Goal: Task Accomplishment & Management: Use online tool/utility

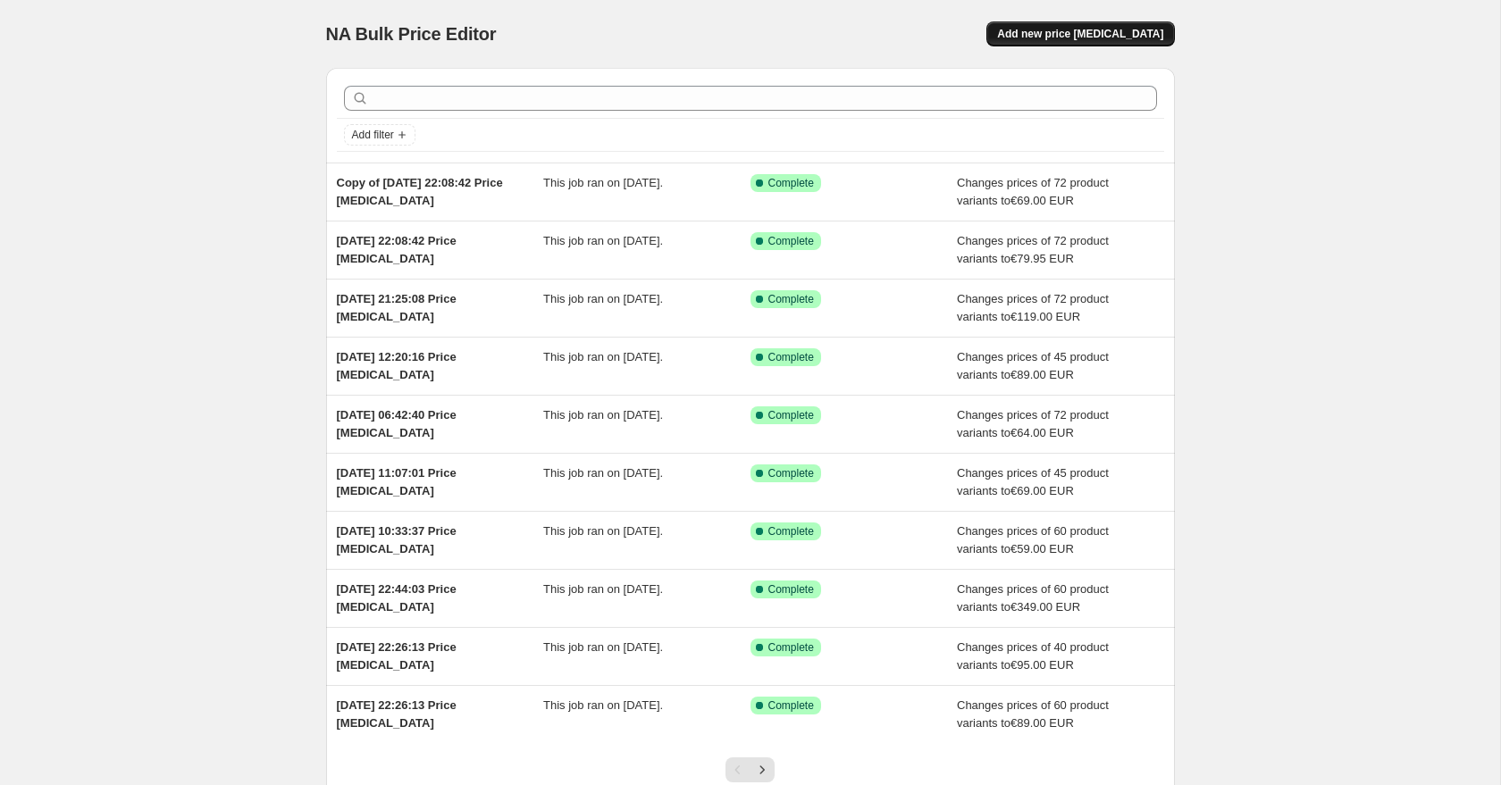
click at [1042, 38] on span "Add new price [MEDICAL_DATA]" at bounding box center [1080, 34] width 166 height 14
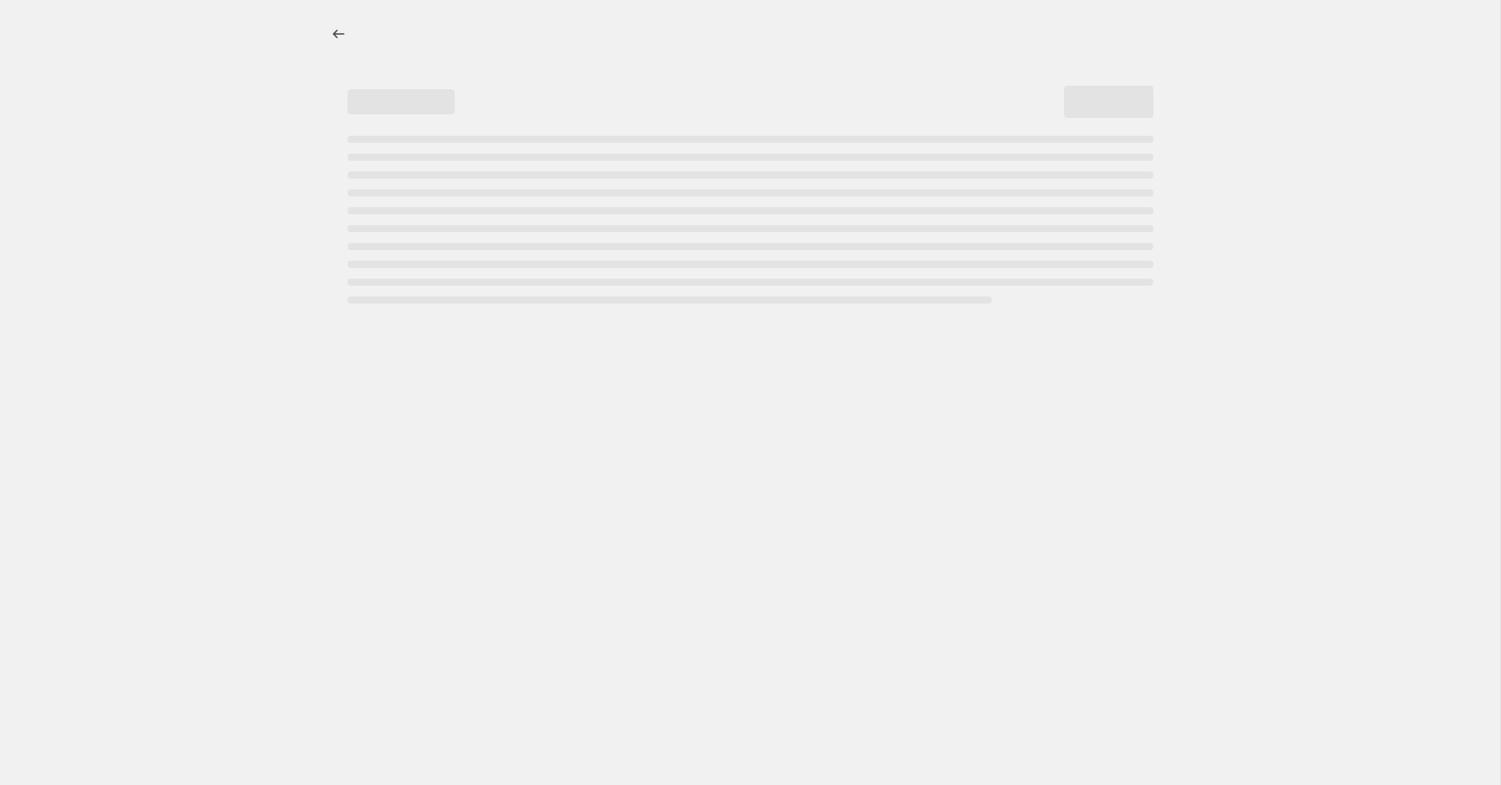
select select "percentage"
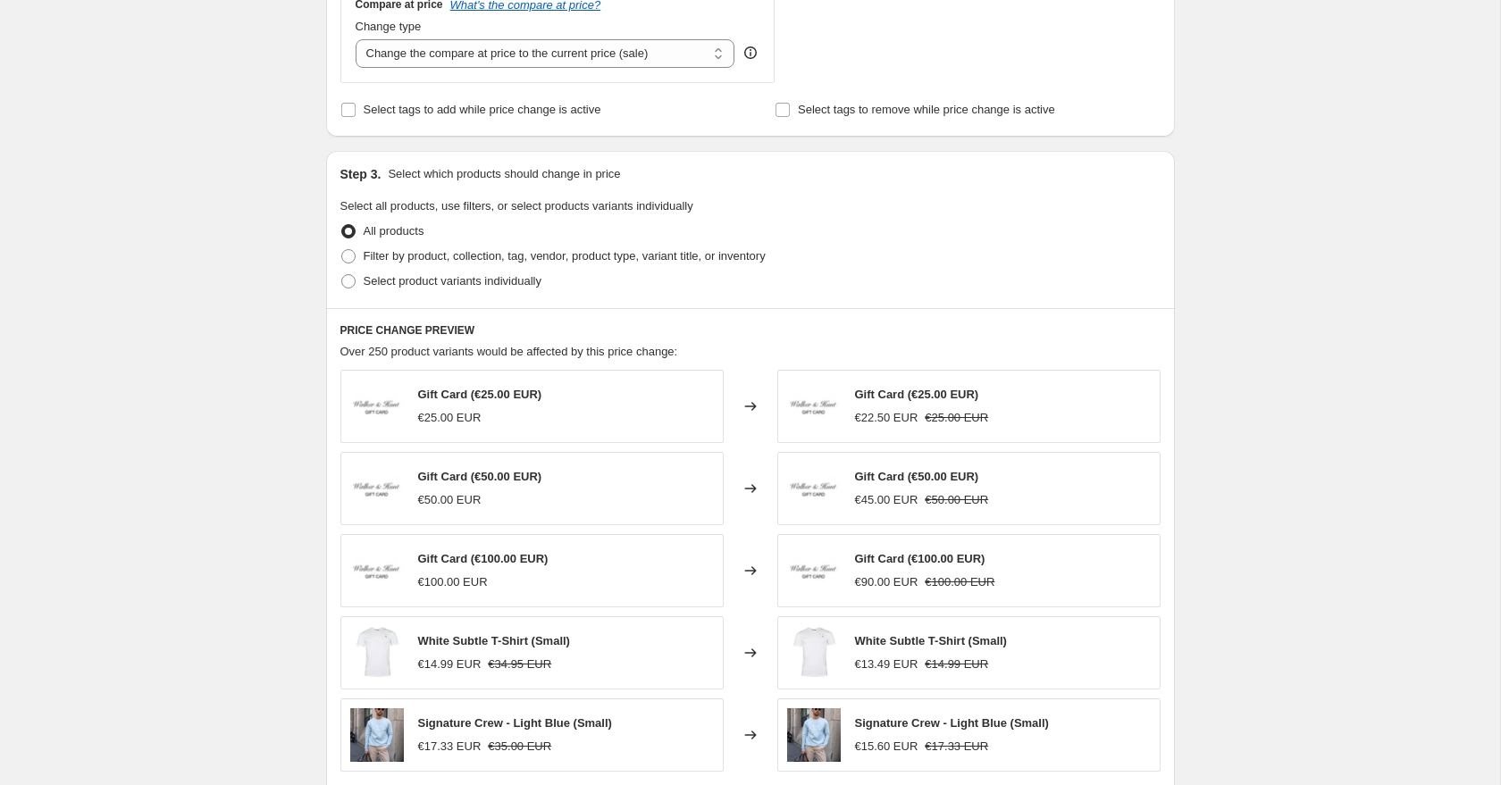
scroll to position [692, 0]
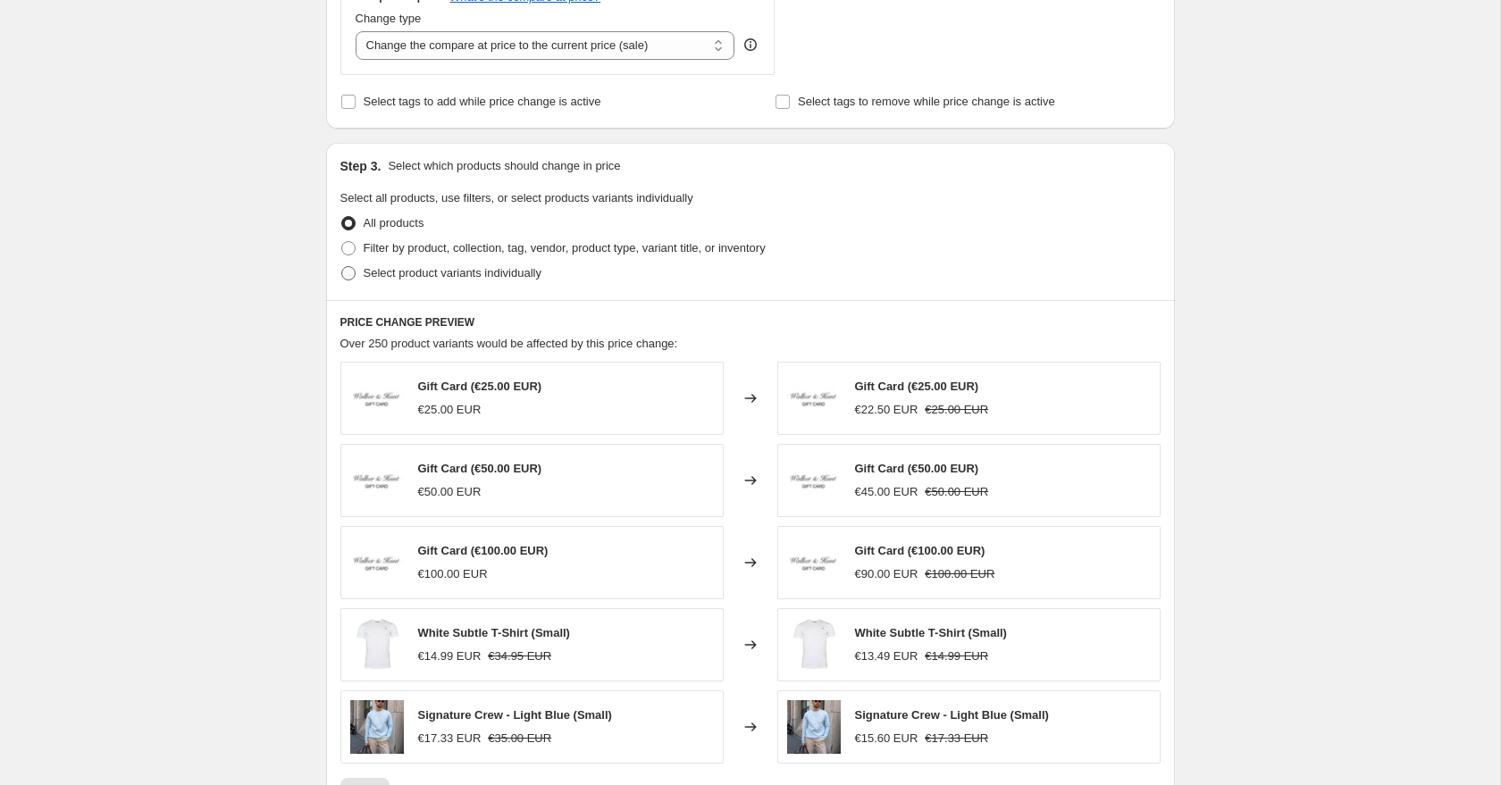
click at [359, 276] on label "Select product variants individually" at bounding box center [440, 273] width 201 height 25
click at [342, 267] on input "Select product variants individually" at bounding box center [341, 266] width 1 height 1
radio input "true"
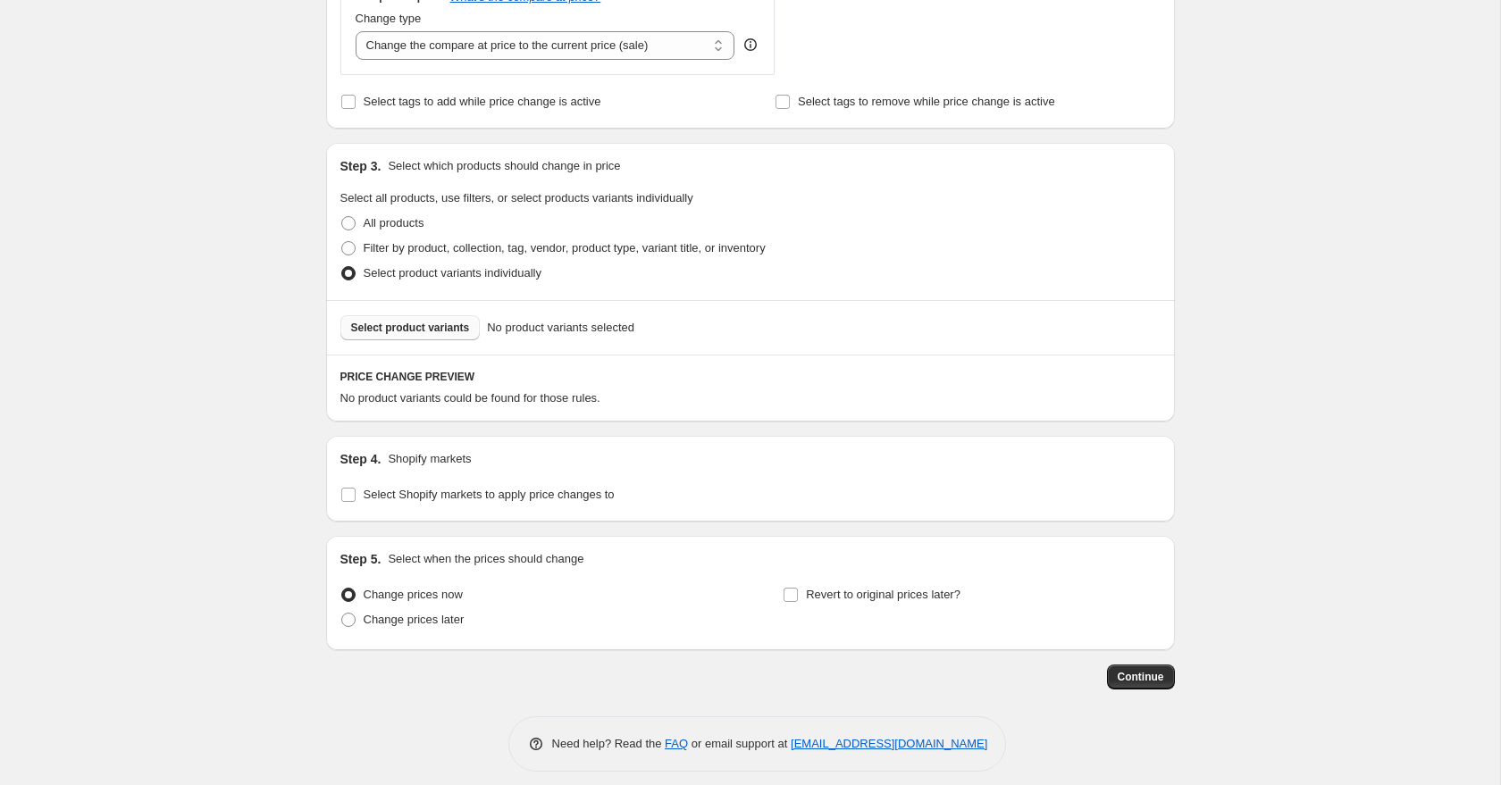
click at [416, 333] on span "Select product variants" at bounding box center [410, 328] width 119 height 14
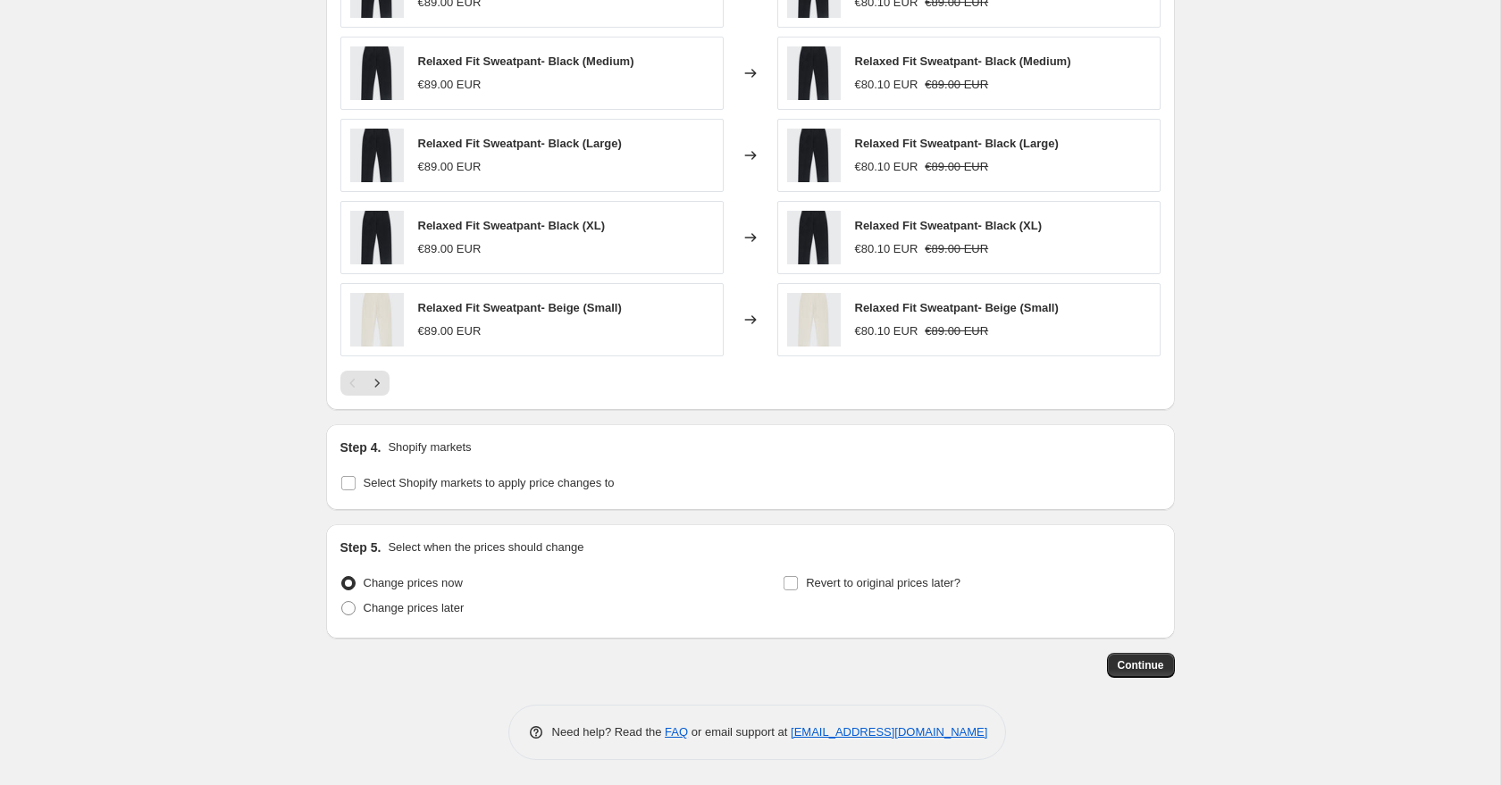
scroll to position [1155, 0]
click at [347, 476] on input "Select Shopify markets to apply price changes to" at bounding box center [348, 481] width 14 height 14
checkbox input "true"
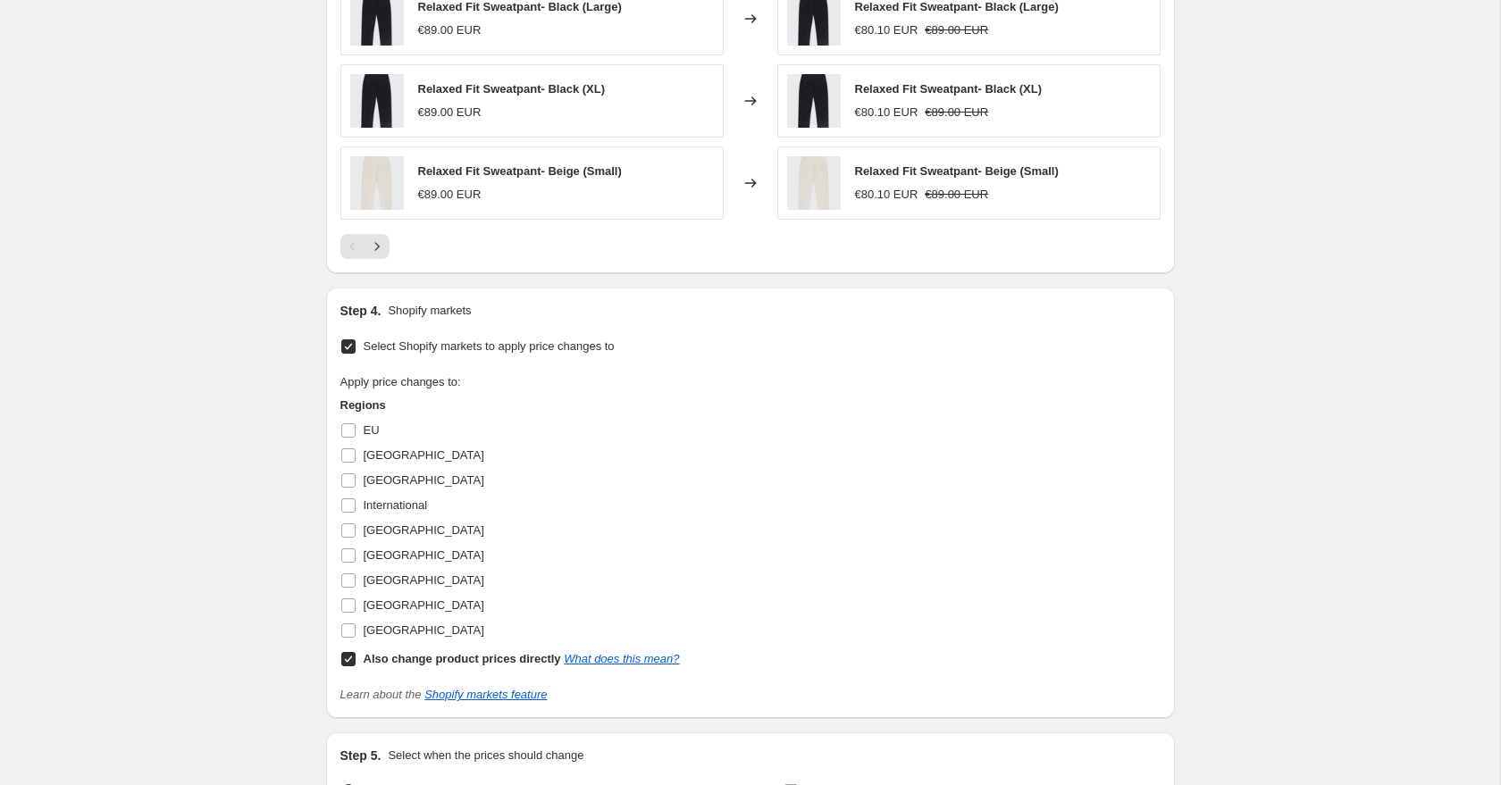
scroll to position [1298, 0]
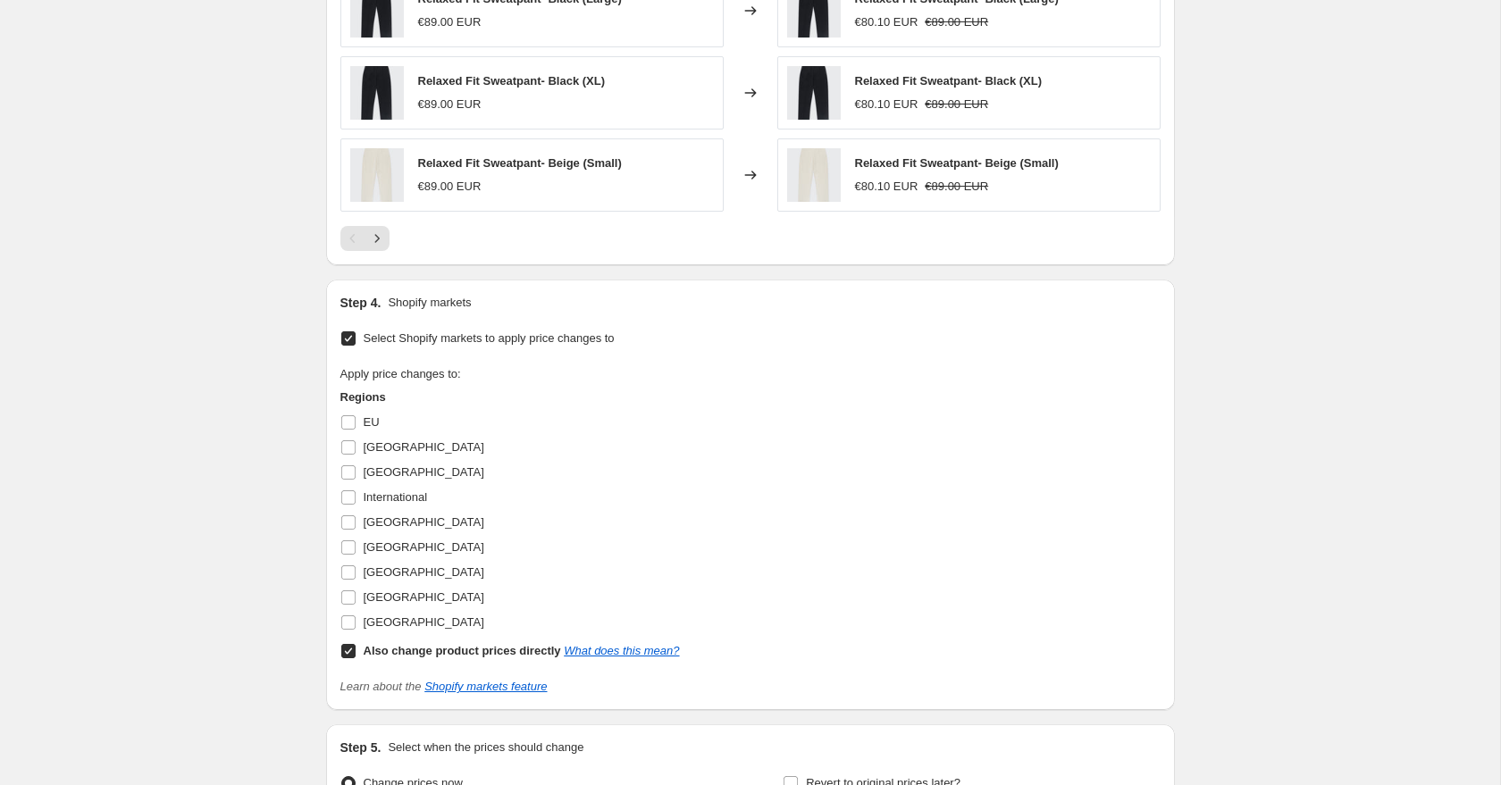
click at [348, 658] on input "Also change product prices directly What does this mean?" at bounding box center [348, 651] width 14 height 14
checkbox input "false"
click at [354, 526] on input "[GEOGRAPHIC_DATA]" at bounding box center [348, 523] width 14 height 14
checkbox input "true"
click at [353, 423] on input "EU" at bounding box center [348, 423] width 14 height 14
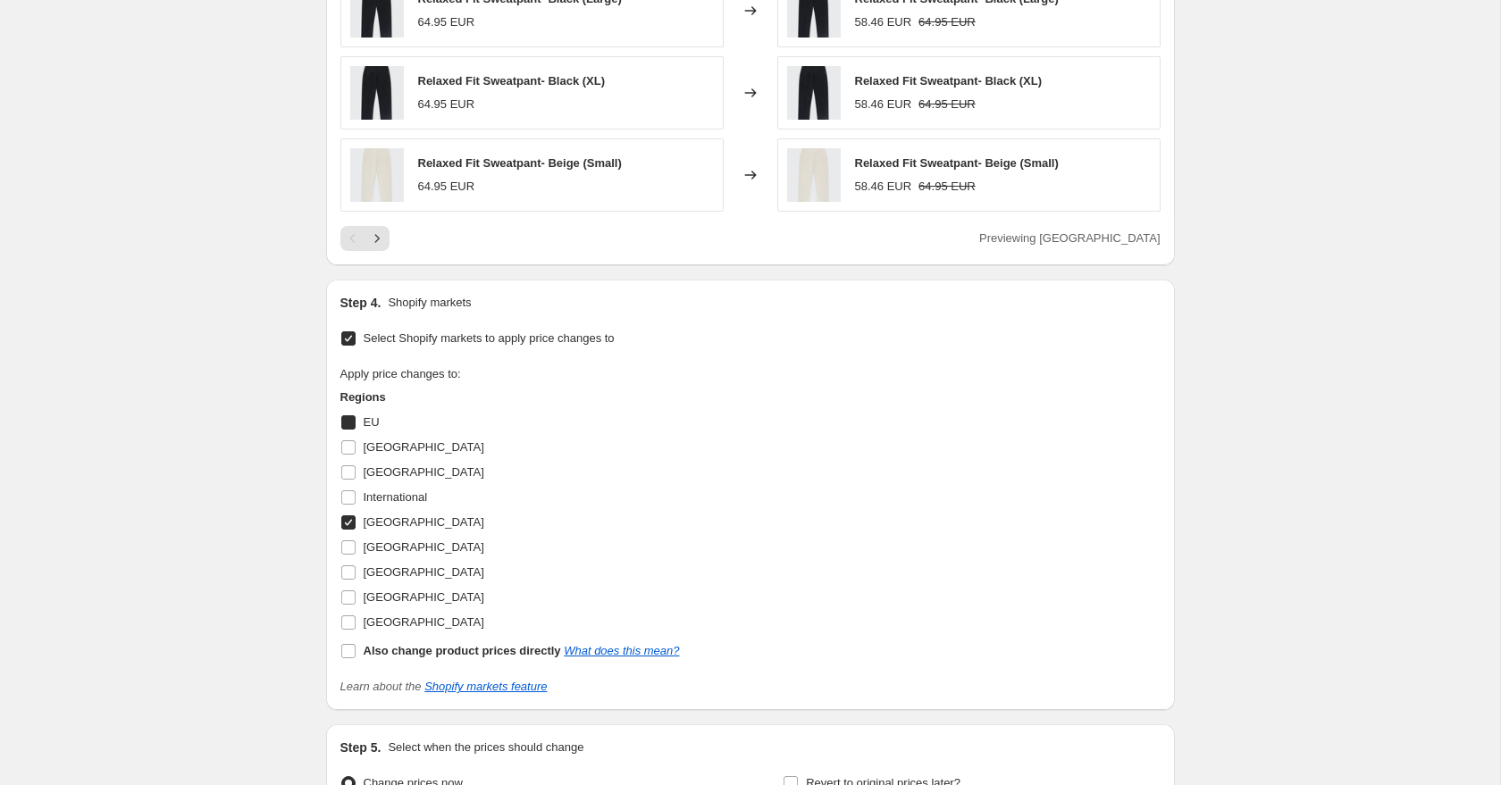
checkbox input "true"
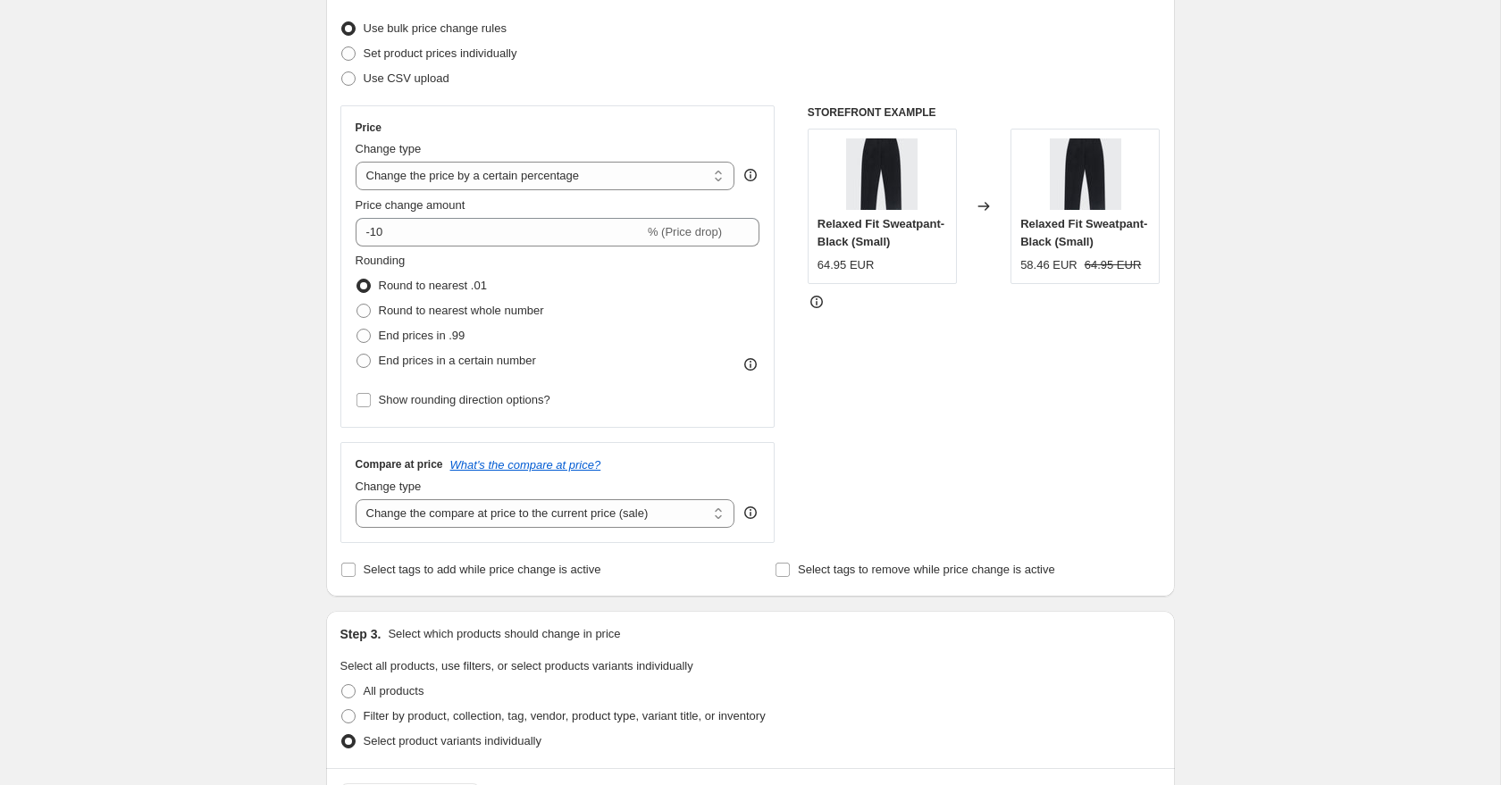
scroll to position [239, 0]
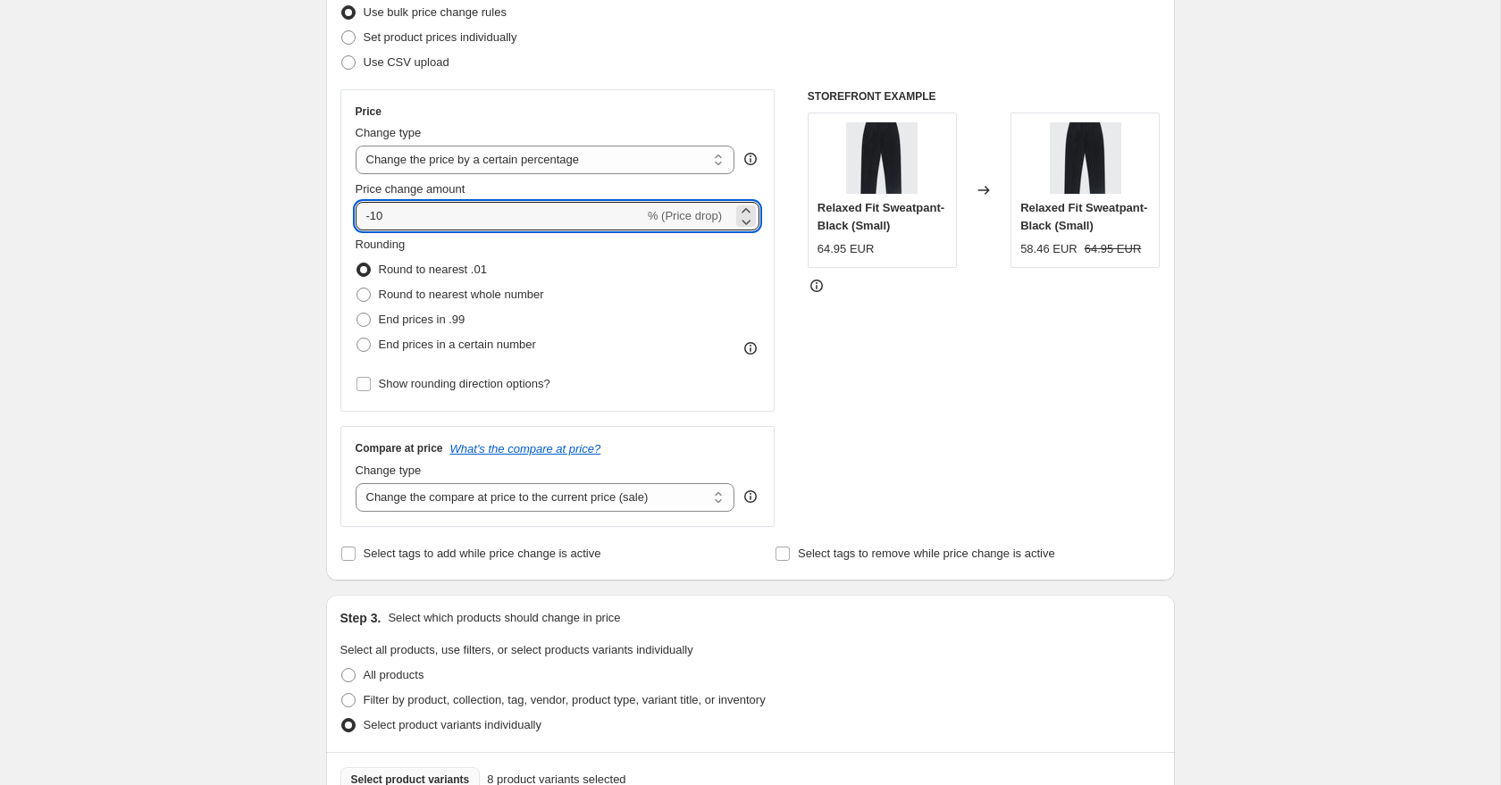
drag, startPoint x: 401, startPoint y: 221, endPoint x: 349, endPoint y: 208, distance: 53.3
click at [356, 210] on input "-10" at bounding box center [500, 216] width 289 height 29
drag, startPoint x: 427, startPoint y: 222, endPoint x: 312, endPoint y: 198, distance: 117.6
type input "84.95"
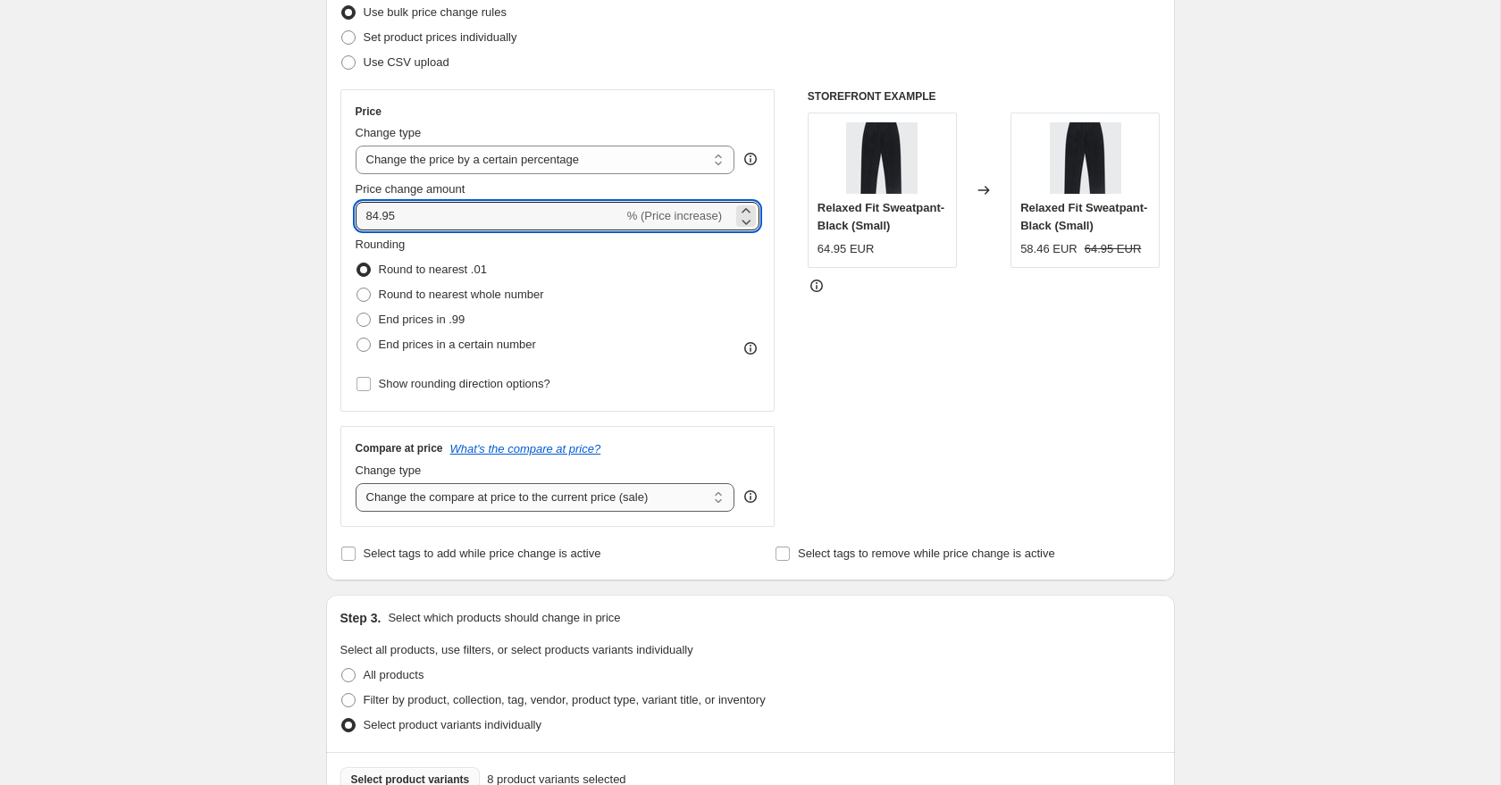
click at [410, 493] on select "Change the compare at price to the current price (sale) Change the compare at p…" at bounding box center [546, 497] width 380 height 29
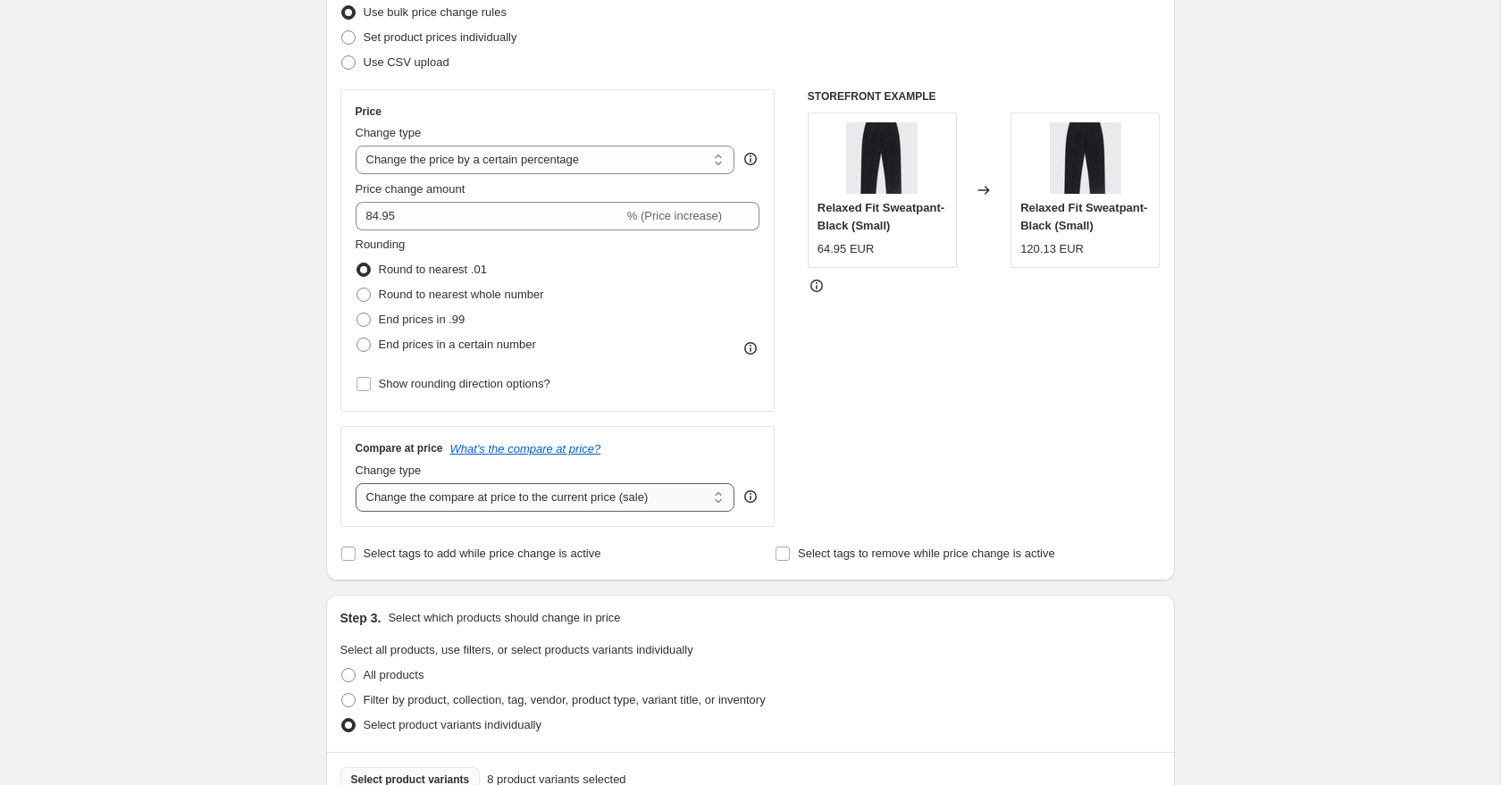
select select "to"
click at [356, 483] on select "Change the compare at price to the current price (sale) Change the compare at p…" at bounding box center [546, 497] width 380 height 29
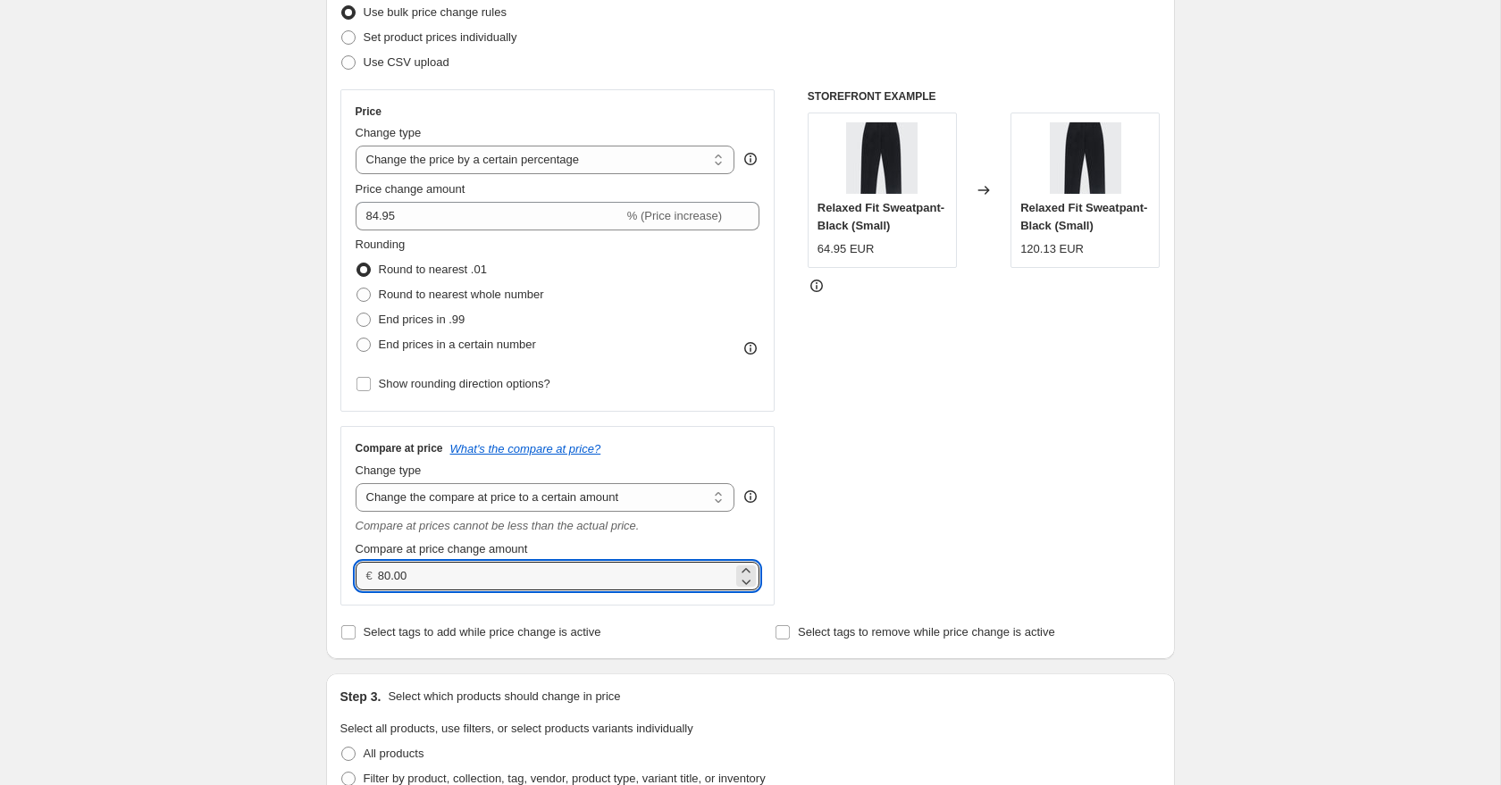
drag, startPoint x: 420, startPoint y: 582, endPoint x: 342, endPoint y: 559, distance: 80.9
click at [357, 564] on div "€ 80.00" at bounding box center [558, 576] width 405 height 29
paste input "4.95"
type input "84.95"
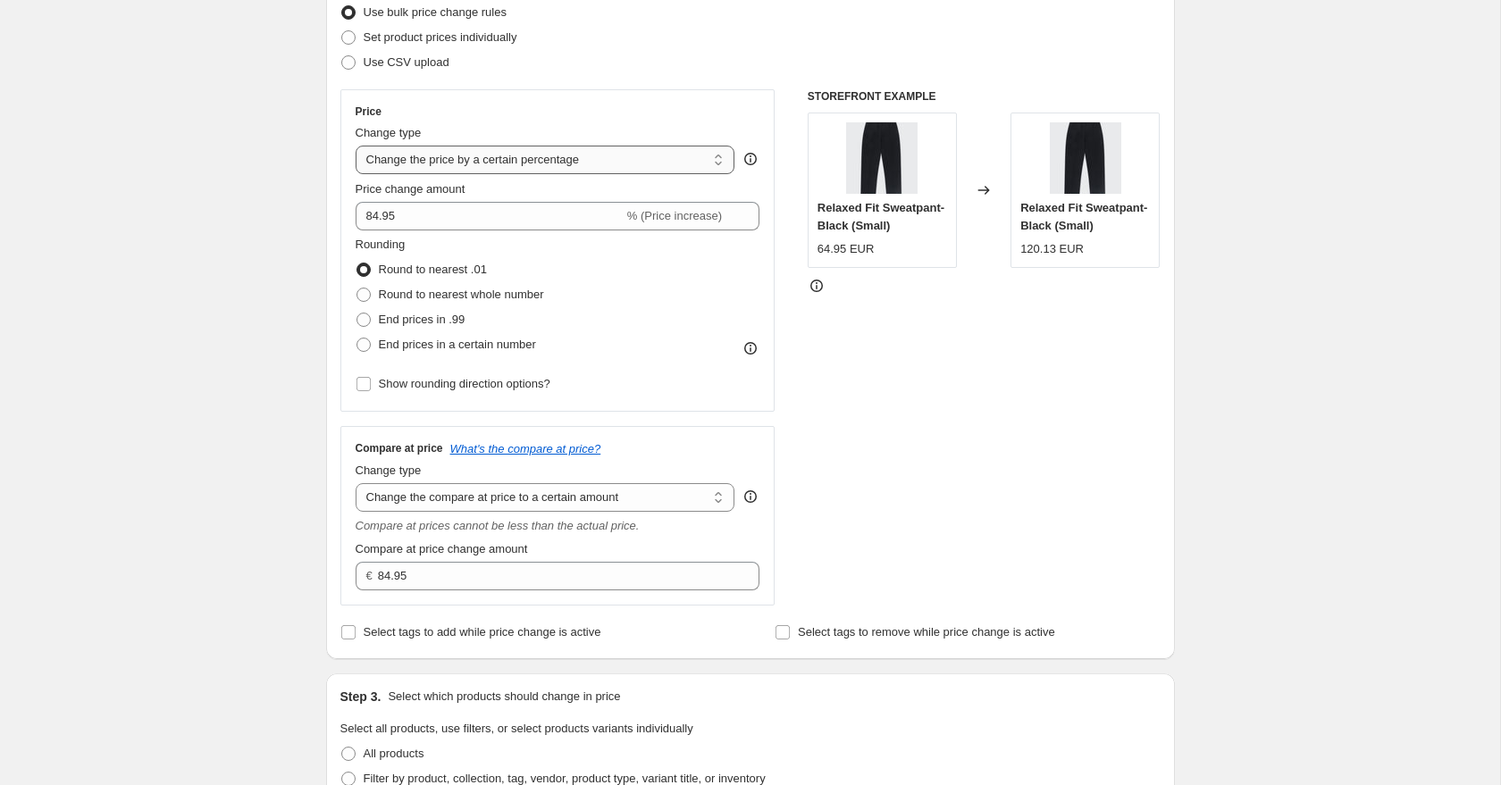
click at [413, 165] on select "Change the price to a certain amount Change the price by a certain amount Chang…" at bounding box center [546, 160] width 380 height 29
select select "to"
click at [356, 146] on select "Change the price to a certain amount Change the price by a certain amount Chang…" at bounding box center [546, 160] width 380 height 29
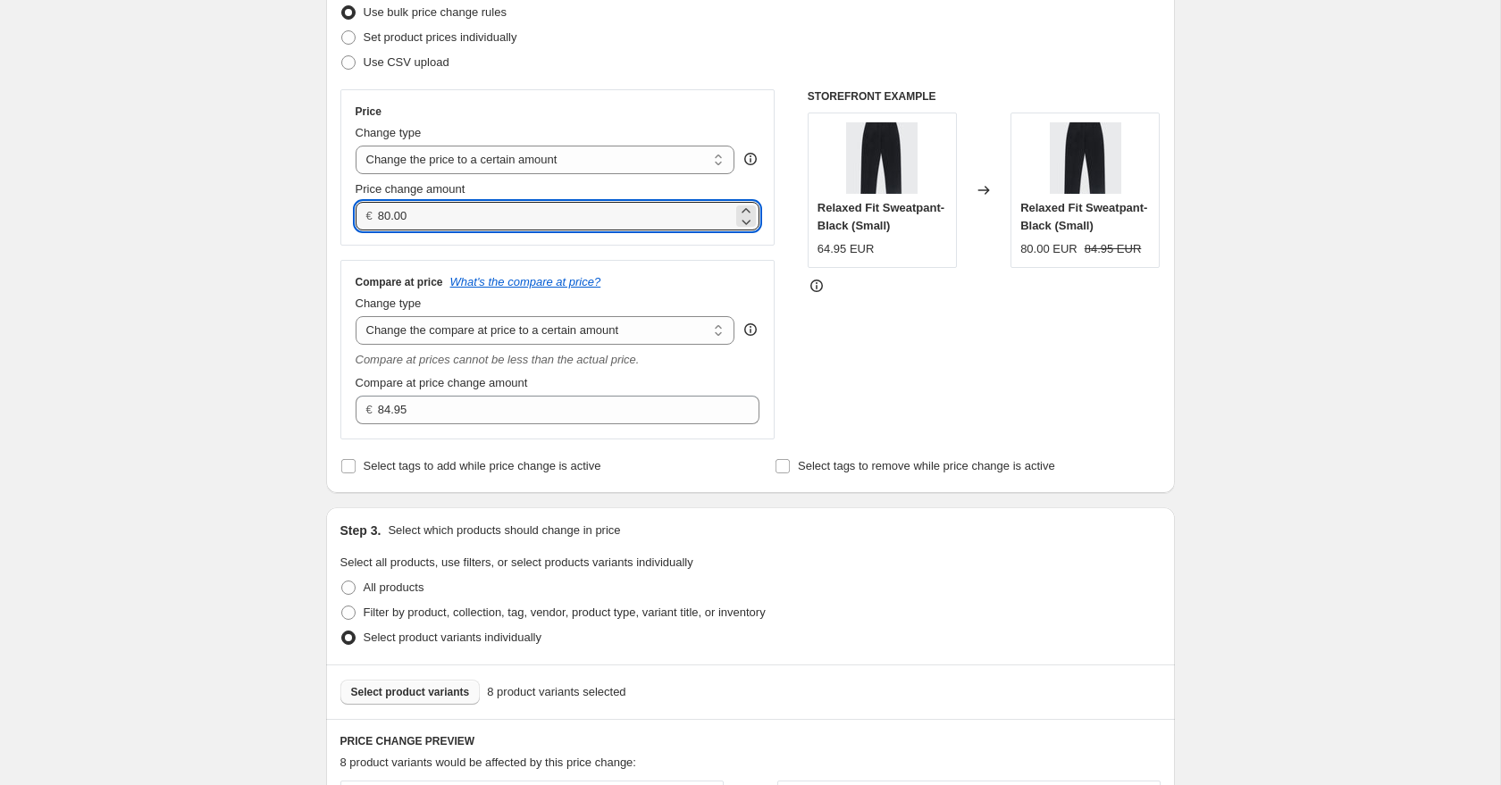
drag, startPoint x: 446, startPoint y: 201, endPoint x: 343, endPoint y: 189, distance: 103.5
click at [347, 189] on div "Price Change type Change the price to a certain amount Change the price by a ce…" at bounding box center [557, 167] width 435 height 156
type input "80.00"
drag, startPoint x: 425, startPoint y: 214, endPoint x: 369, endPoint y: 206, distance: 57.0
click at [372, 206] on div "€ 80.00" at bounding box center [558, 216] width 405 height 29
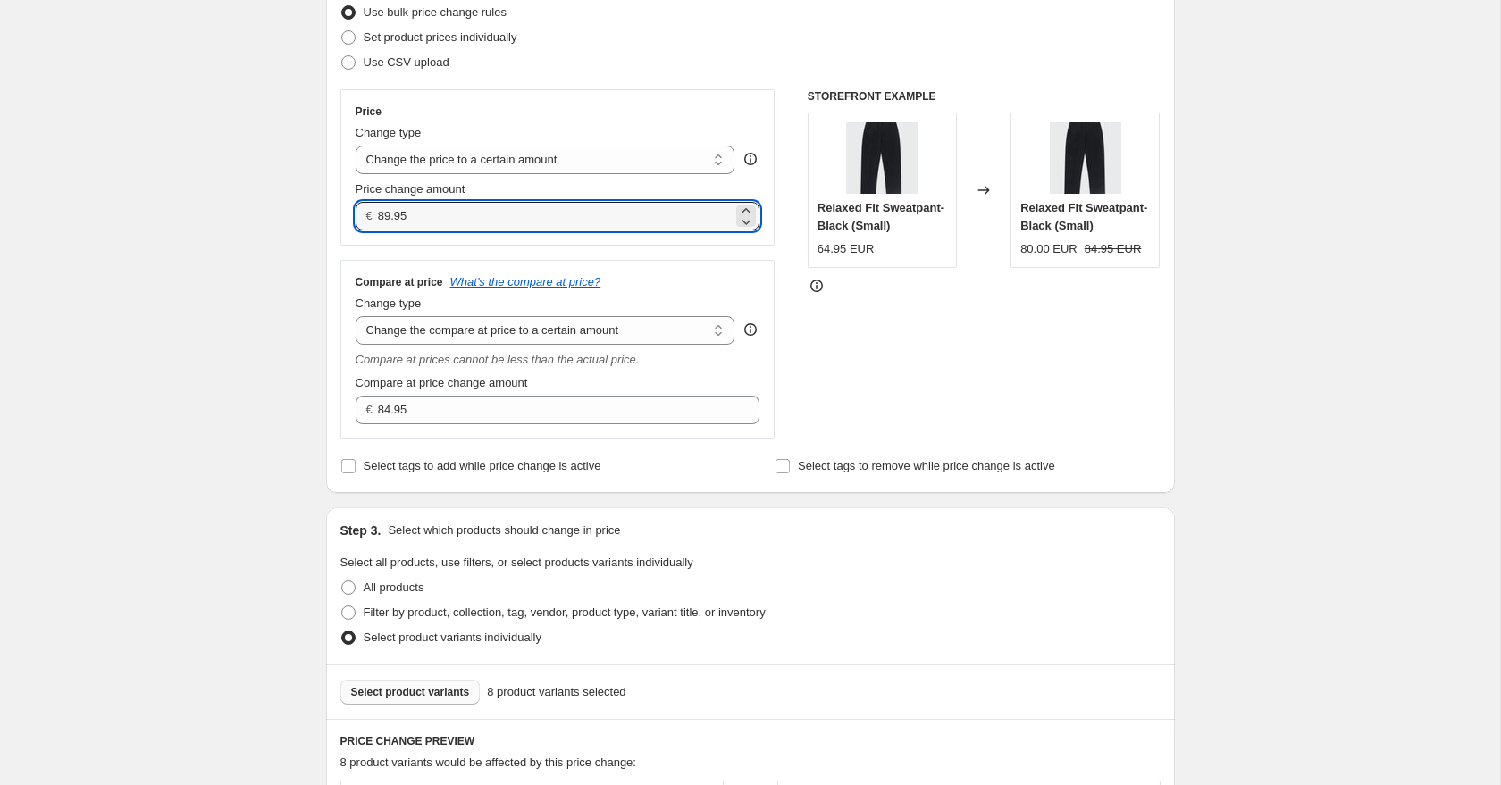
drag, startPoint x: 423, startPoint y: 212, endPoint x: 359, endPoint y: 206, distance: 63.7
click at [364, 206] on div "€ 89.95" at bounding box center [558, 216] width 405 height 29
type input "89.95"
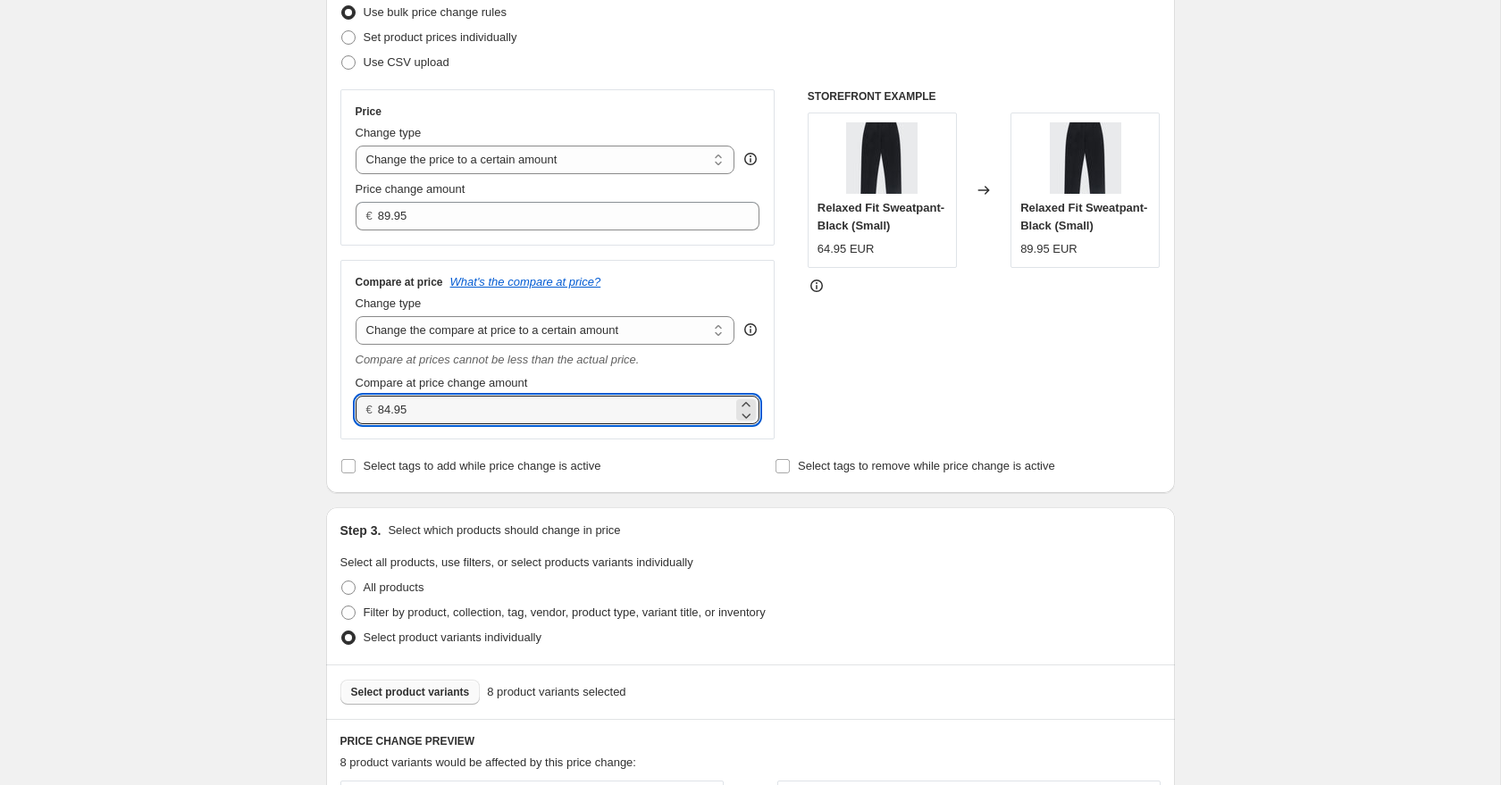
drag, startPoint x: 417, startPoint y: 409, endPoint x: 344, endPoint y: 398, distance: 74.2
click at [350, 399] on div "Compare at price What's the compare at price? Change type Change the compare at…" at bounding box center [557, 350] width 435 height 180
paste input "9"
type input "89.95"
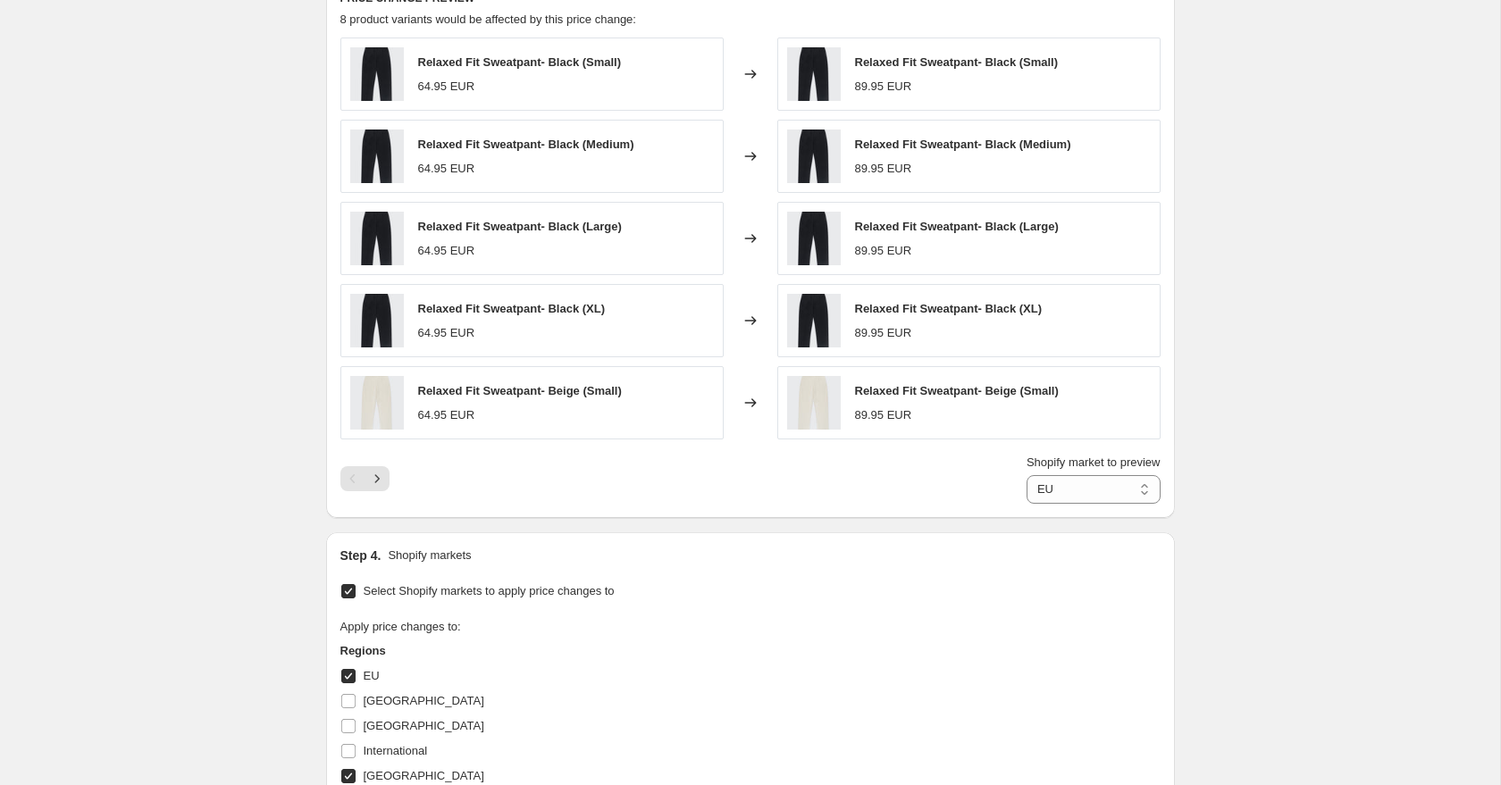
scroll to position [1031, 0]
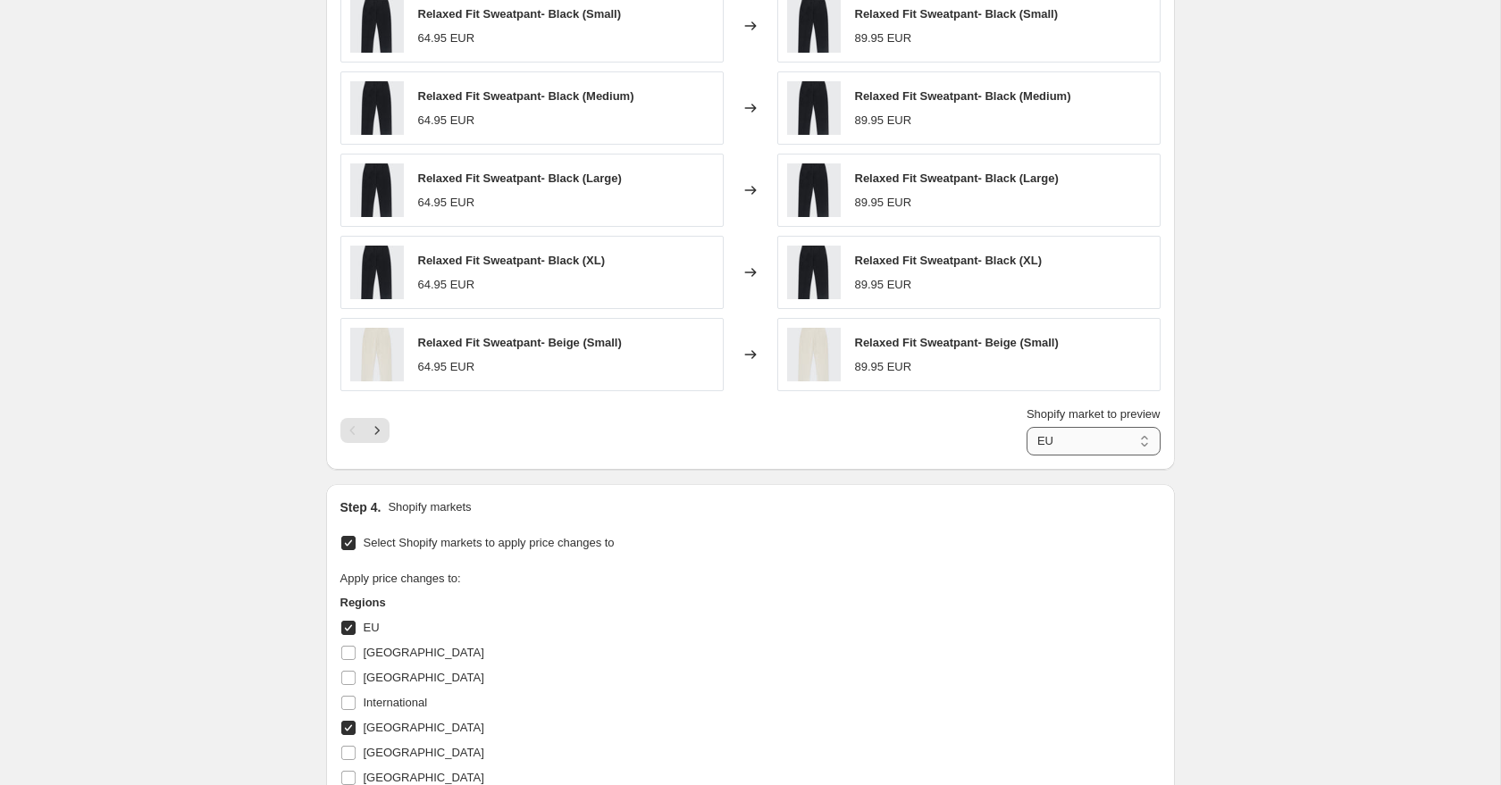
click at [1063, 441] on select "EU [GEOGRAPHIC_DATA]" at bounding box center [1094, 441] width 134 height 29
select select "20611170"
click at [1027, 427] on select "EU [GEOGRAPHIC_DATA]" at bounding box center [1094, 441] width 134 height 29
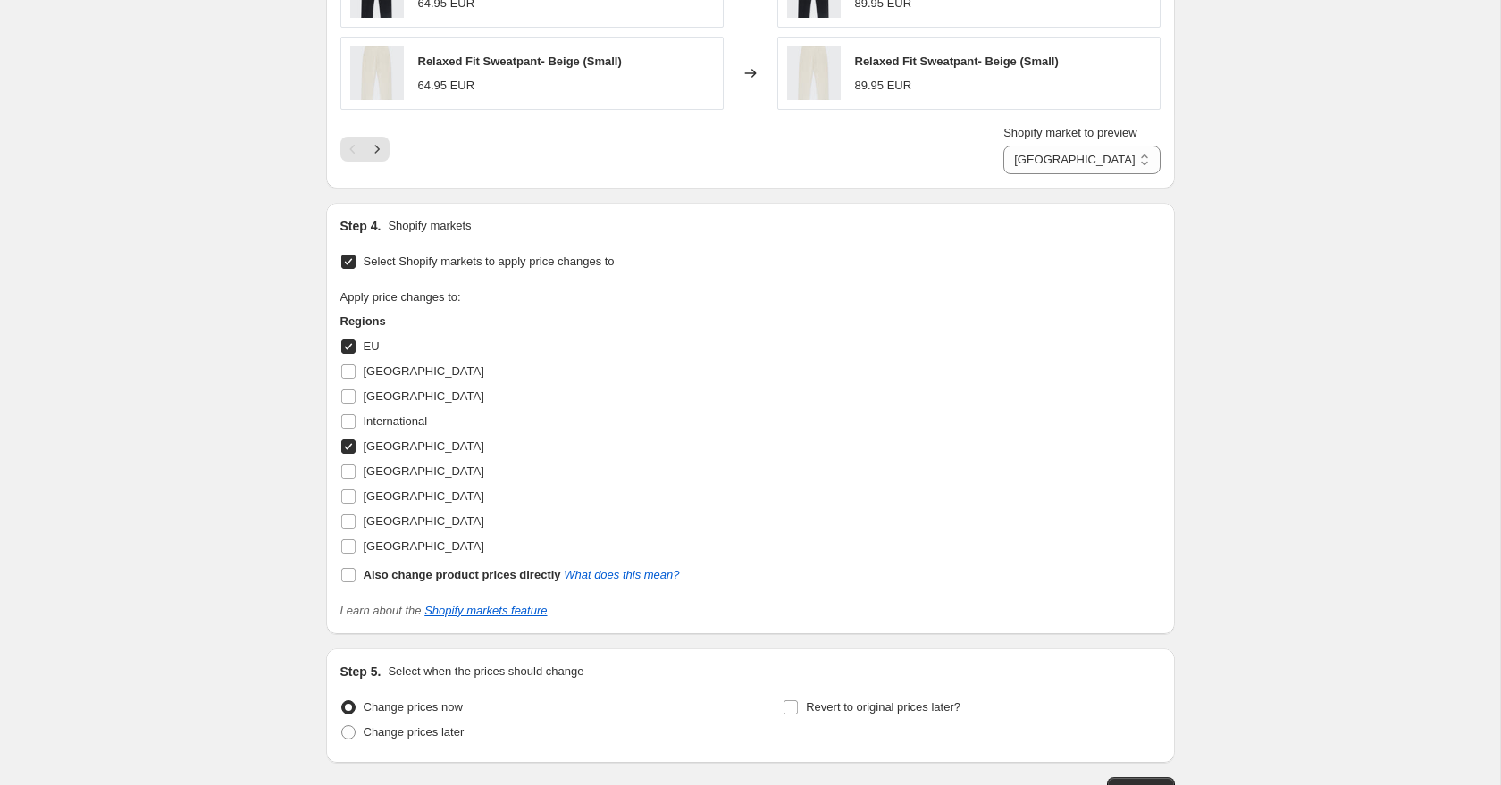
scroll to position [1318, 0]
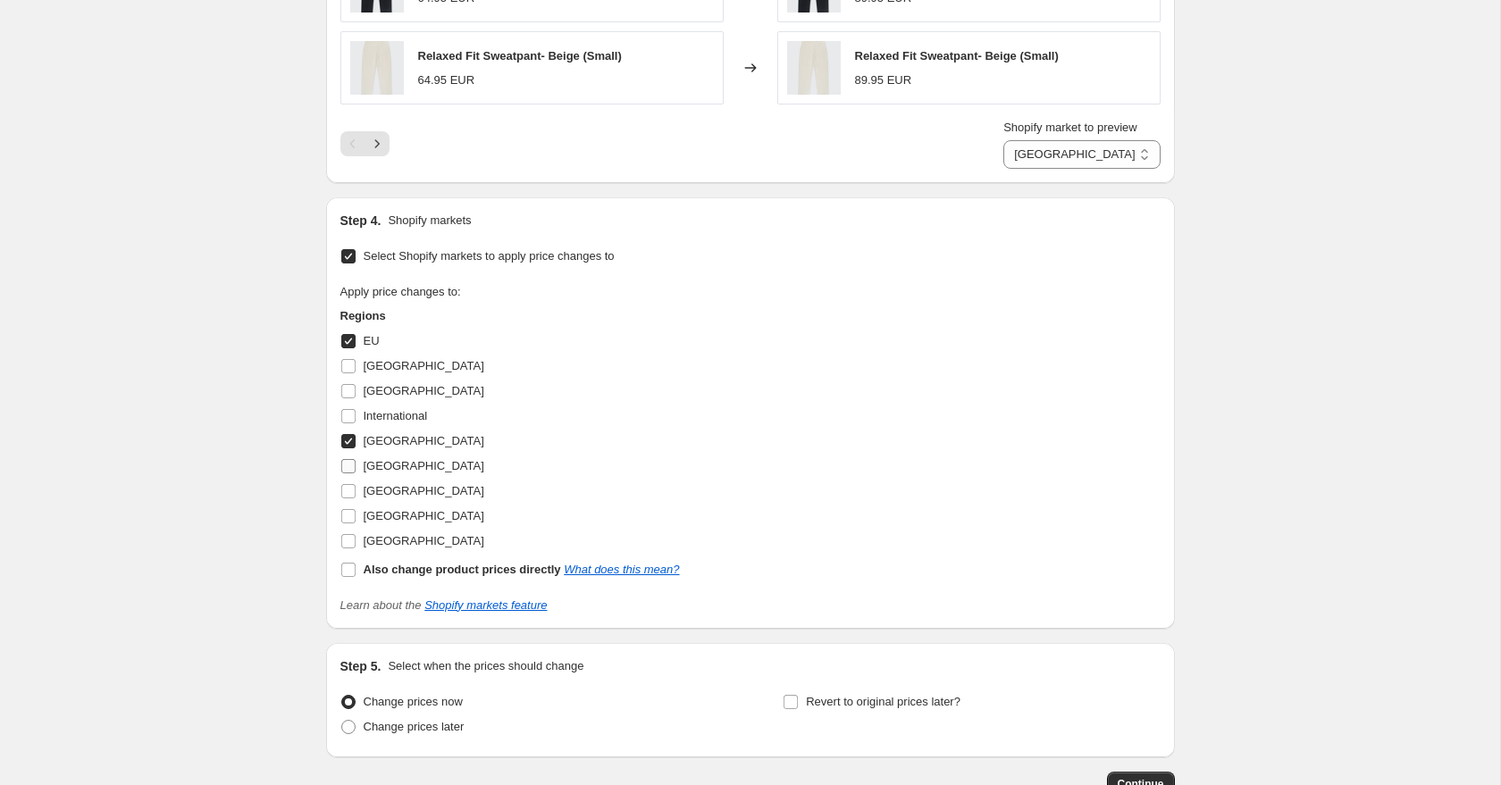
click at [353, 463] on input "[GEOGRAPHIC_DATA]" at bounding box center [348, 466] width 14 height 14
checkbox input "true"
click at [349, 567] on input "Also change product prices directly What does this mean?" at bounding box center [348, 570] width 14 height 14
checkbox input "true"
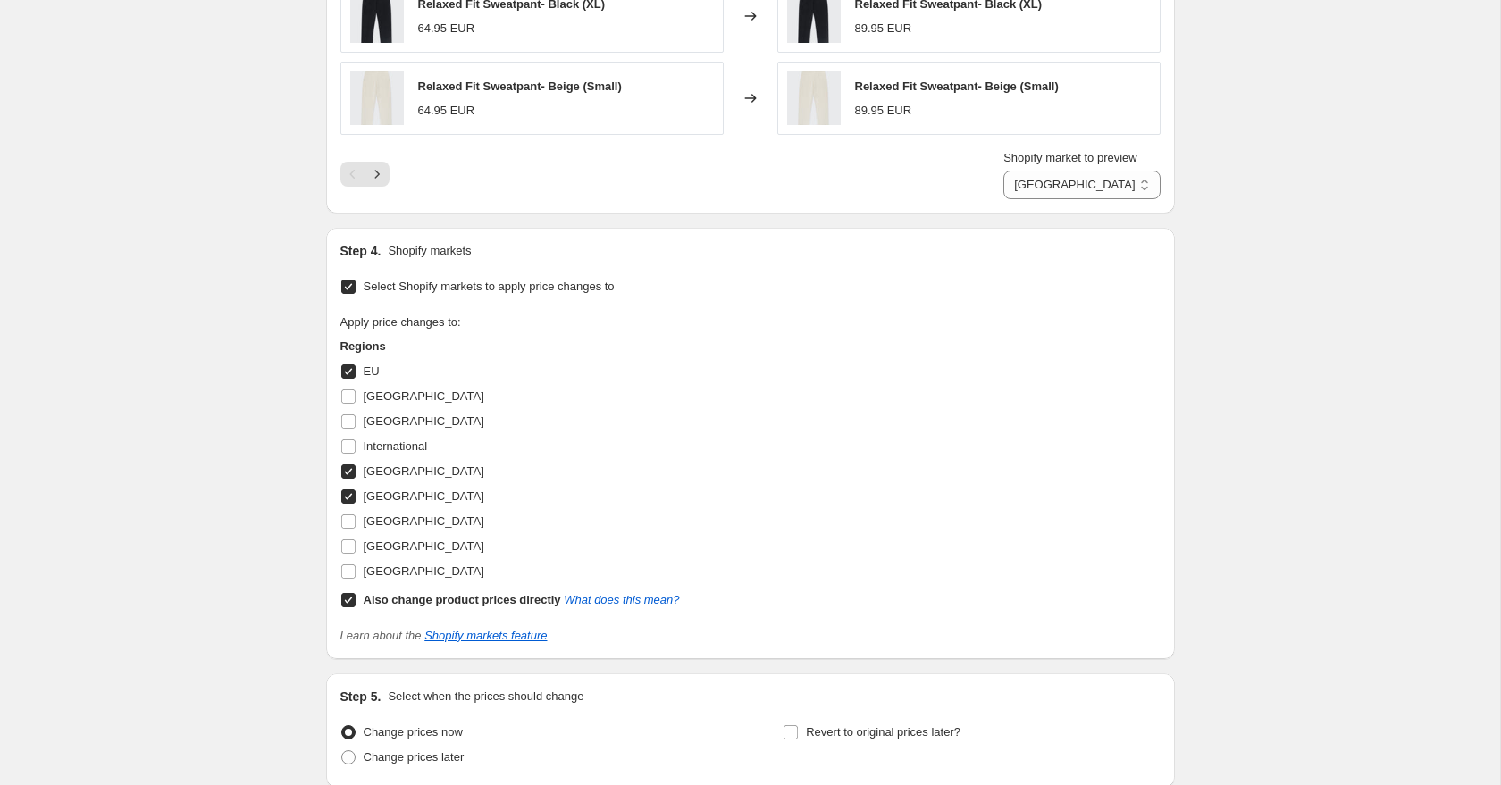
scroll to position [1439, 0]
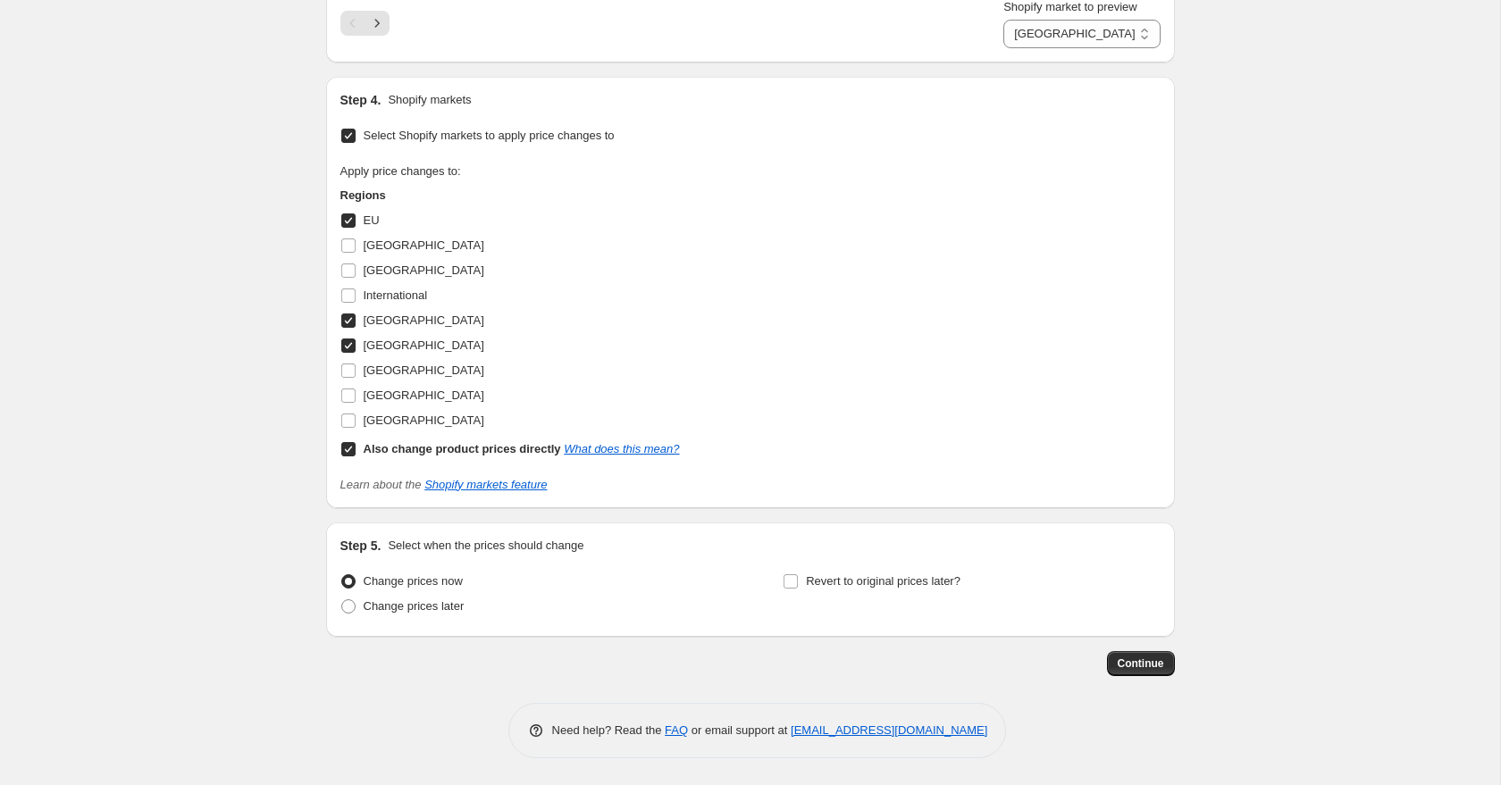
click at [1159, 673] on button "Continue" at bounding box center [1141, 663] width 68 height 25
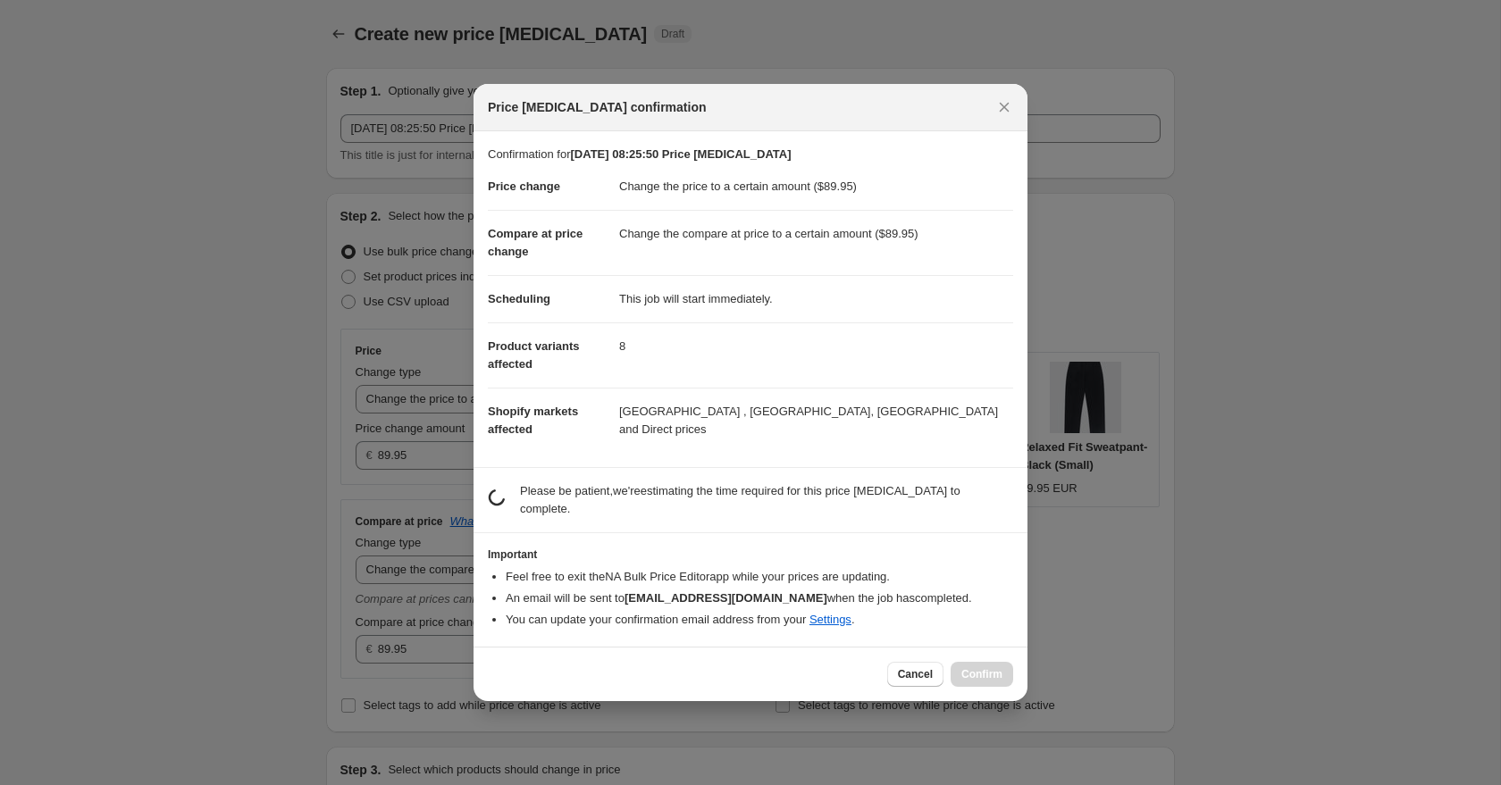
scroll to position [0, 0]
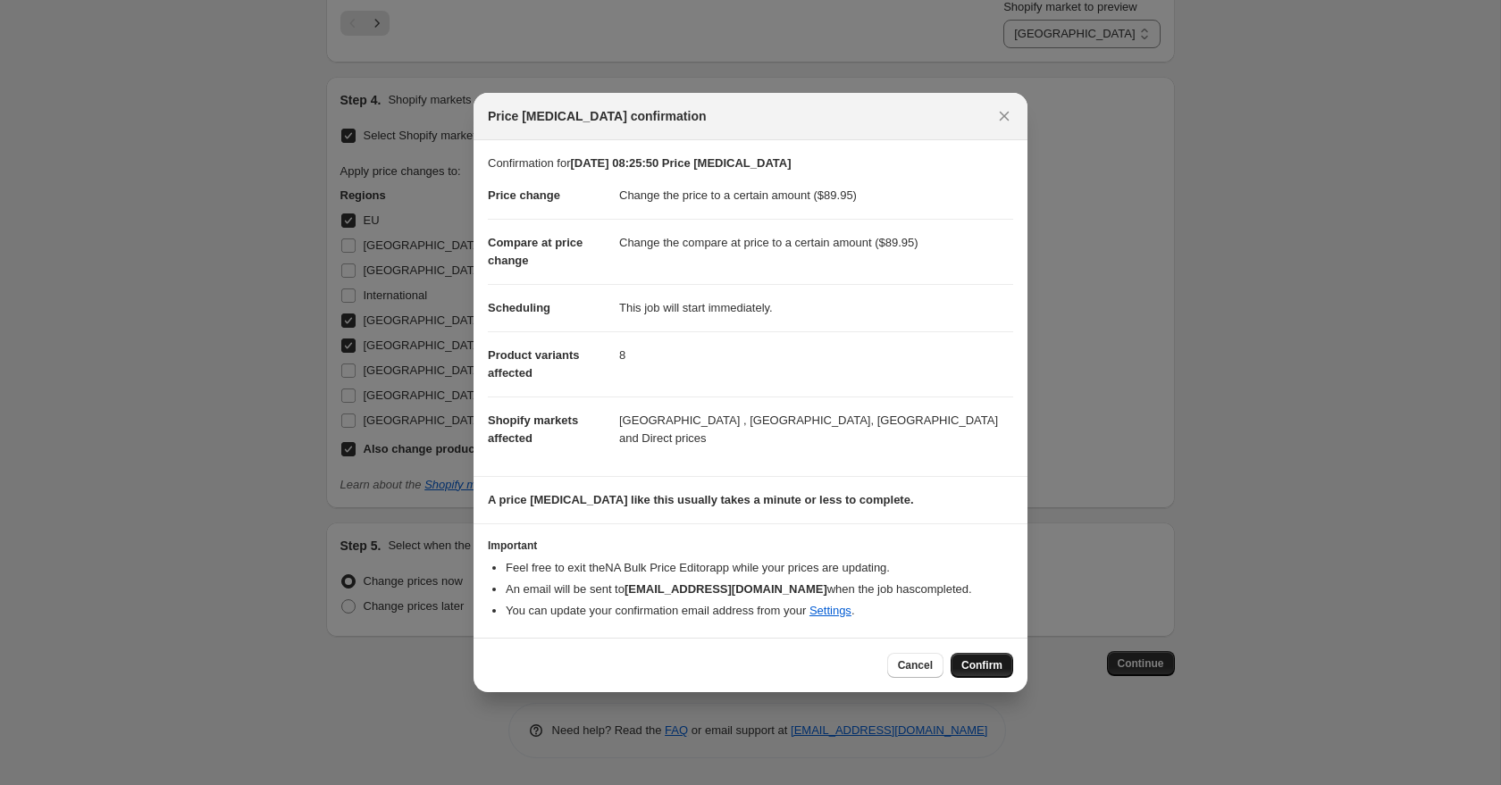
click at [989, 673] on span "Confirm" at bounding box center [981, 666] width 41 height 14
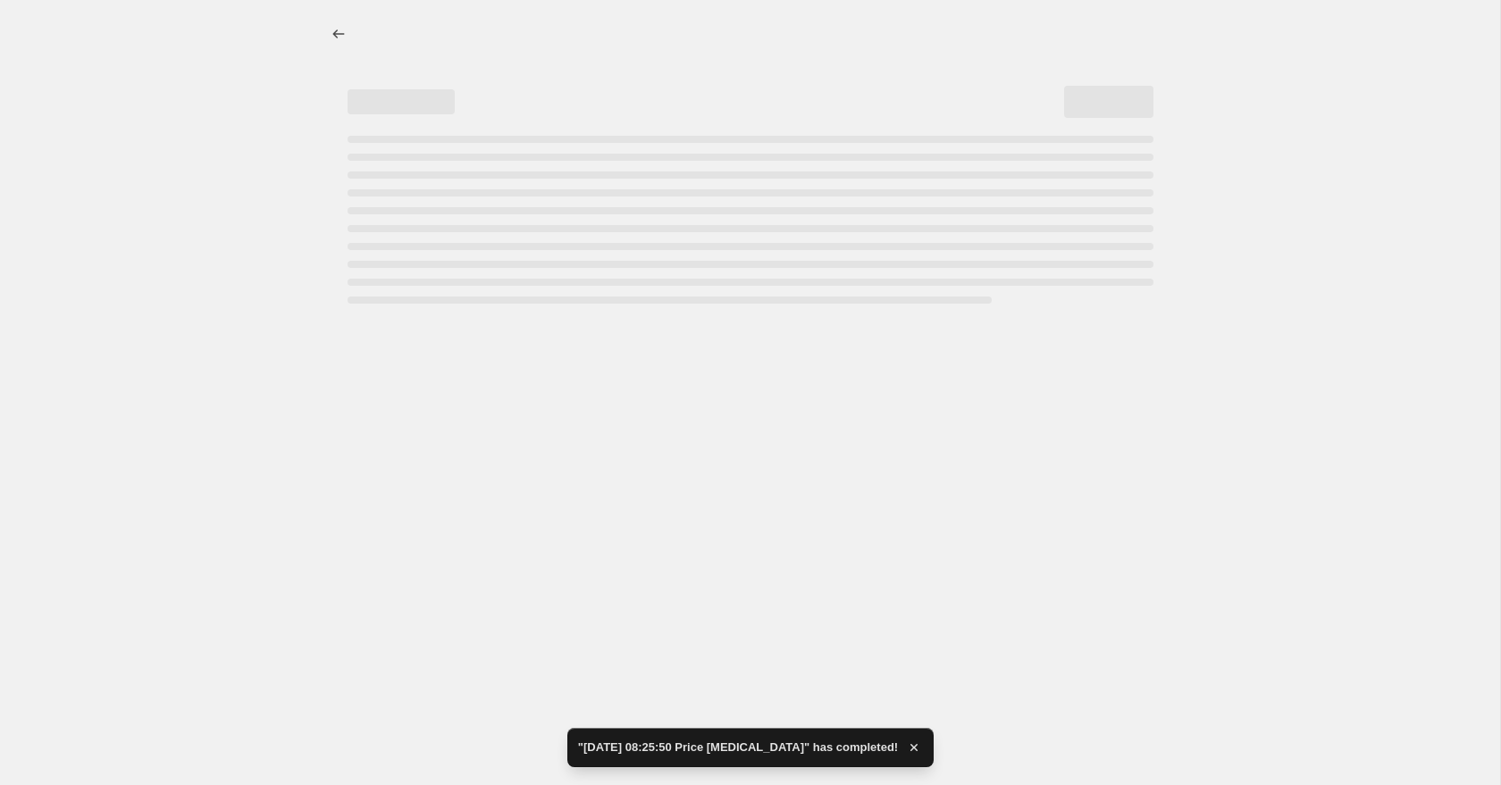
select select "to"
select select "20611170"
